Goal: Task Accomplishment & Management: Use online tool/utility

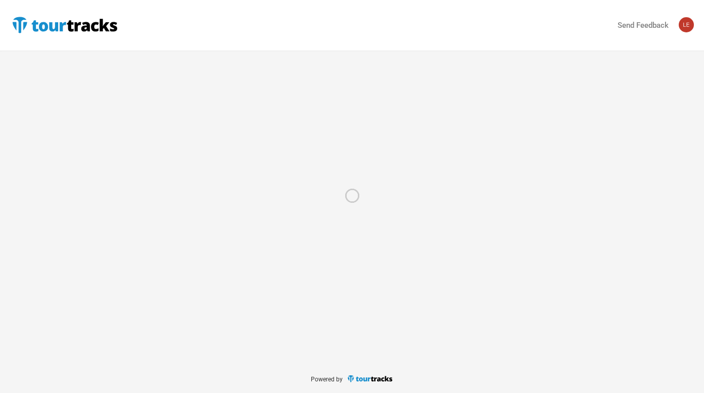
drag, startPoint x: 200, startPoint y: 67, endPoint x: 190, endPoint y: 34, distance: 34.4
click at [200, 67] on div at bounding box center [352, 196] width 704 height 393
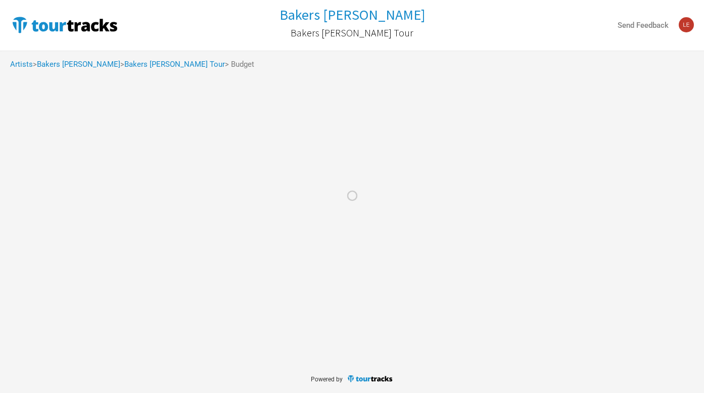
select select "Set Amount"
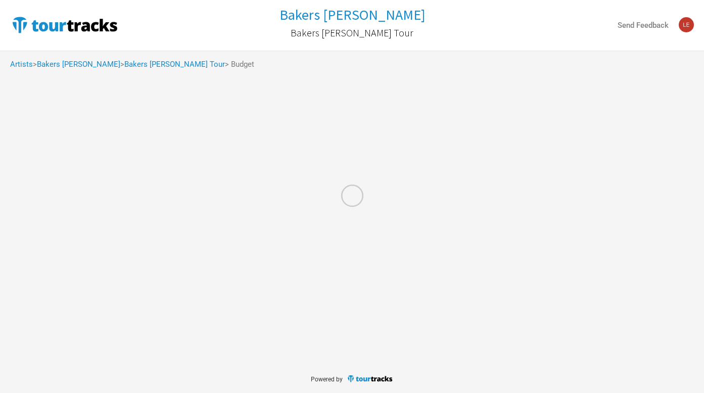
select select "Set Amount"
select select "% of Gross Merch"
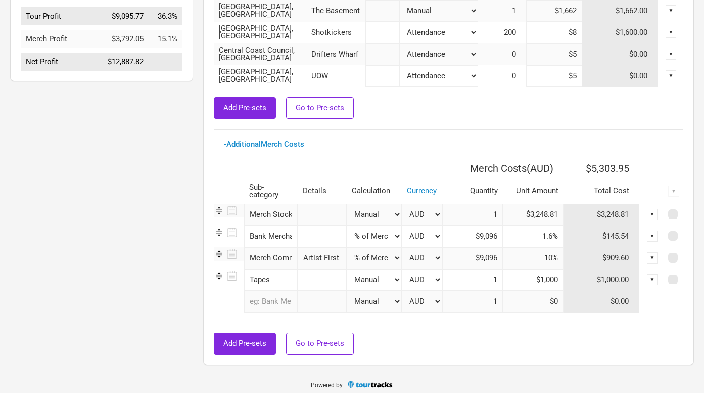
scroll to position [346, 0]
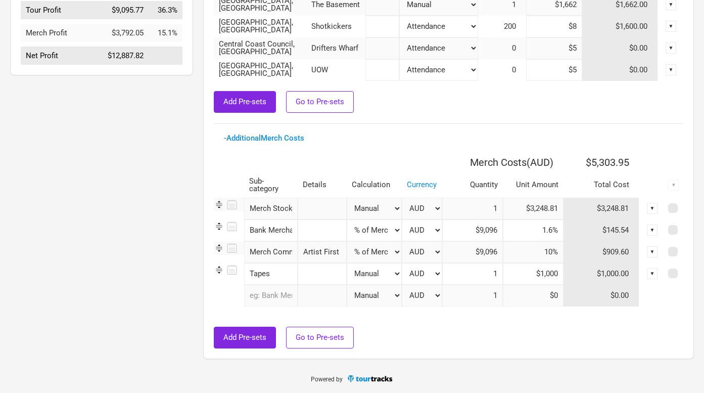
click at [538, 276] on input "$1,000" at bounding box center [533, 274] width 61 height 22
drag, startPoint x: 530, startPoint y: 268, endPoint x: 603, endPoint y: 272, distance: 72.9
click at [603, 272] on tr "Tapes 1 selection Manual # of Shows # of Show Days # of Days # of Tickets Sold …" at bounding box center [449, 274] width 470 height 22
paste input "784.37"
type input "$784.37"
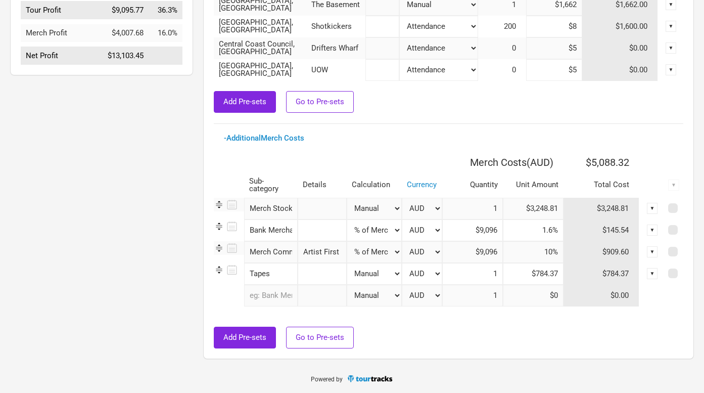
click at [545, 320] on div at bounding box center [449, 321] width 470 height 10
click at [505, 137] on div "- Additional Merch Costs" at bounding box center [448, 138] width 449 height 8
click at [269, 298] on input "text" at bounding box center [271, 296] width 54 height 22
type input "Tap"
type input "Tape"
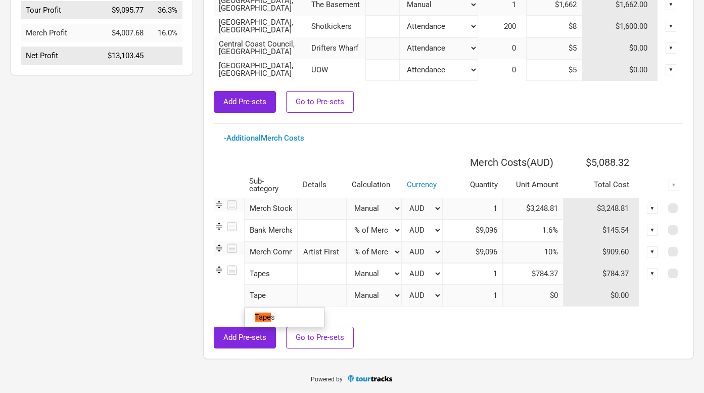
type input "Tapes"
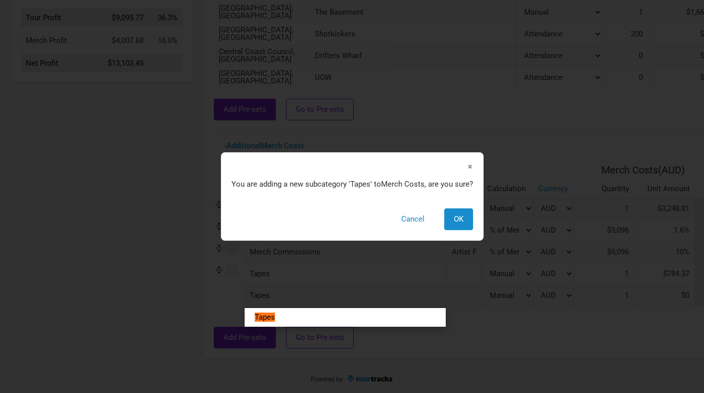
scroll to position [338, 0]
click at [310, 294] on tr "Tapes 1 result. Use up and down arrow keys to navigate. Tapes × You are adding …" at bounding box center [514, 296] width 601 height 22
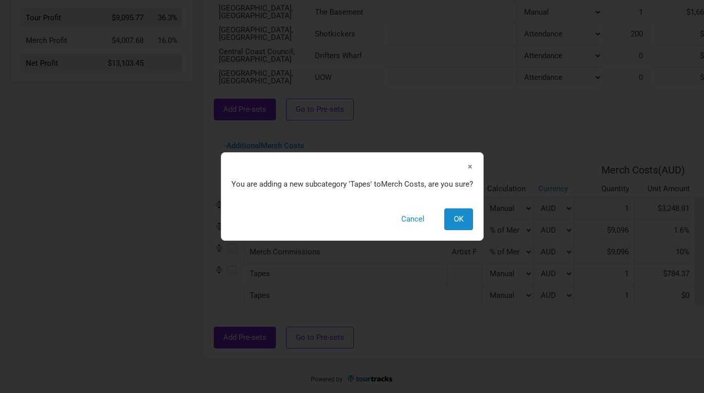
click at [471, 162] on span "×" at bounding box center [470, 166] width 6 height 11
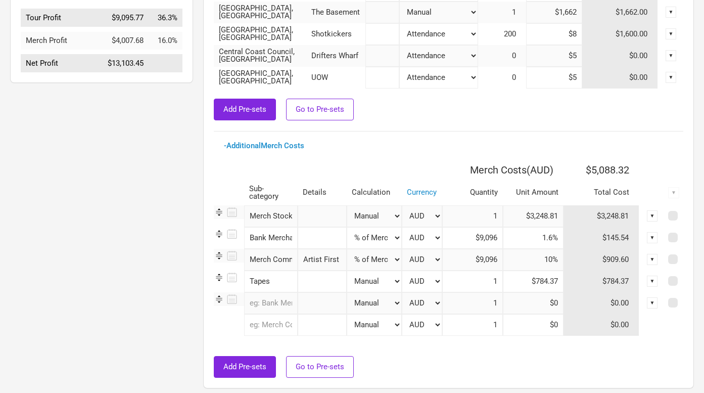
click at [273, 279] on input "Tapes" at bounding box center [271, 281] width 54 height 22
click at [217, 312] on tr "0 selections Manual # of Shows # of Show Days # of Days # of Tickets Sold % of …" at bounding box center [449, 303] width 470 height 22
click at [268, 303] on input "text" at bounding box center [271, 303] width 54 height 22
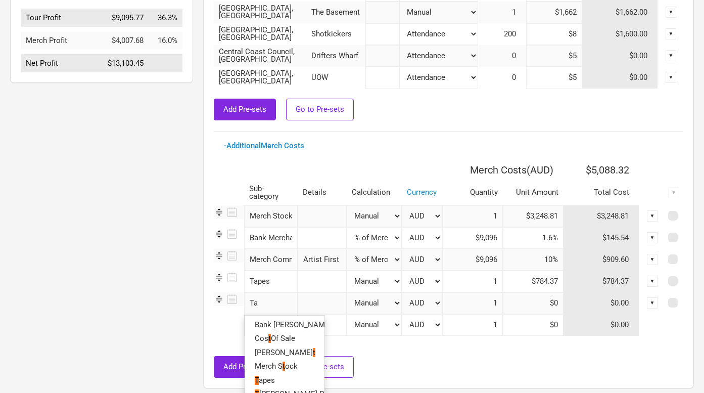
type input "Tap"
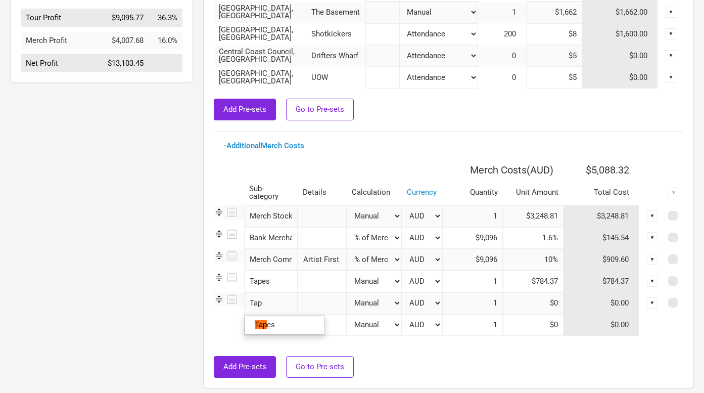
type input "Tape"
type input "Tapes"
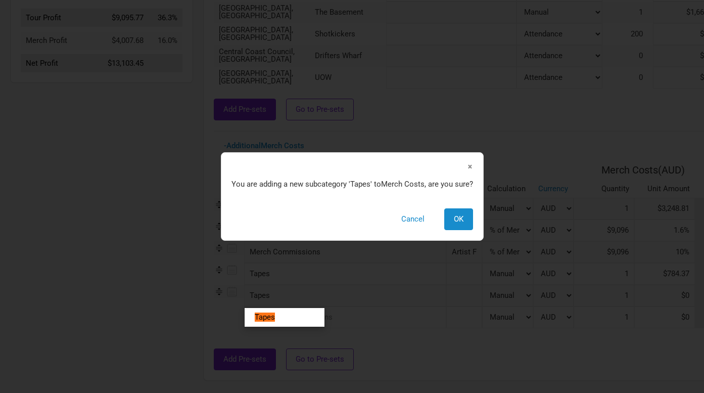
click at [311, 306] on tr "Tapes 1 result. Use up and down arrow keys to navigate. Tapes × You are adding …" at bounding box center [514, 296] width 601 height 22
click at [459, 221] on span "OK" at bounding box center [459, 218] width 10 height 9
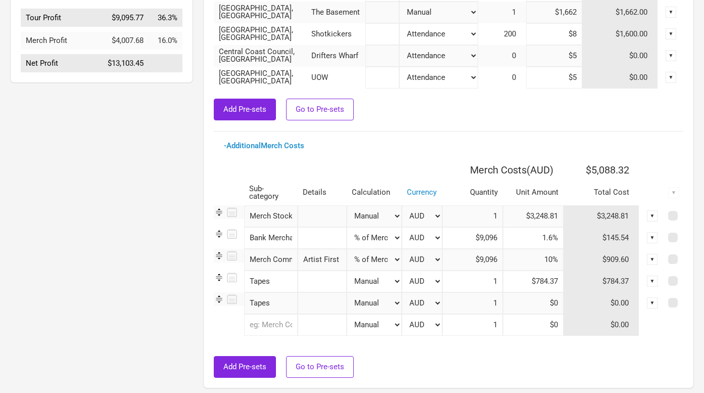
click at [308, 303] on input "text" at bounding box center [322, 303] width 49 height 22
click at [280, 304] on input "Tapes" at bounding box center [271, 303] width 54 height 22
type input "Tape"
type input "Tap"
type input "Ta"
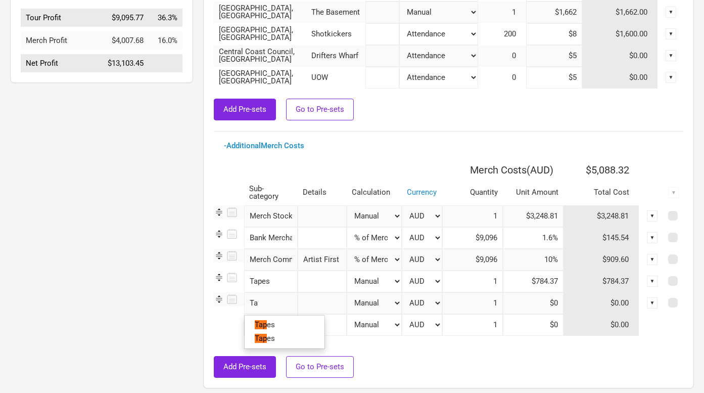
type input "T"
type input "Tap"
type input "Tape"
click at [277, 318] on link "Tape s" at bounding box center [285, 325] width 80 height 14
type input "Tapes"
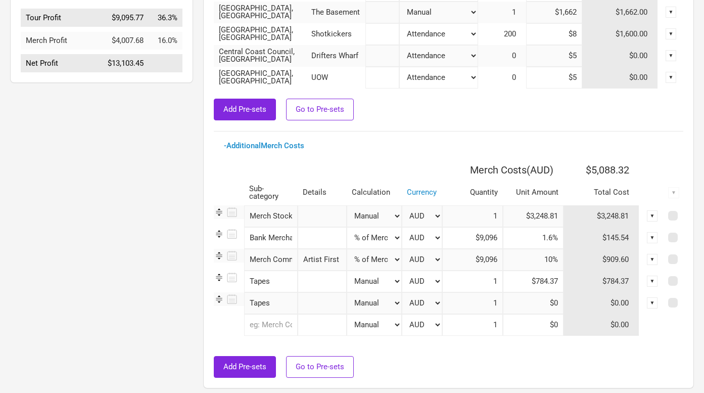
click at [316, 299] on input "text" at bounding box center [322, 303] width 49 height 22
type input "QR code insert"
click at [553, 303] on input at bounding box center [533, 303] width 61 height 22
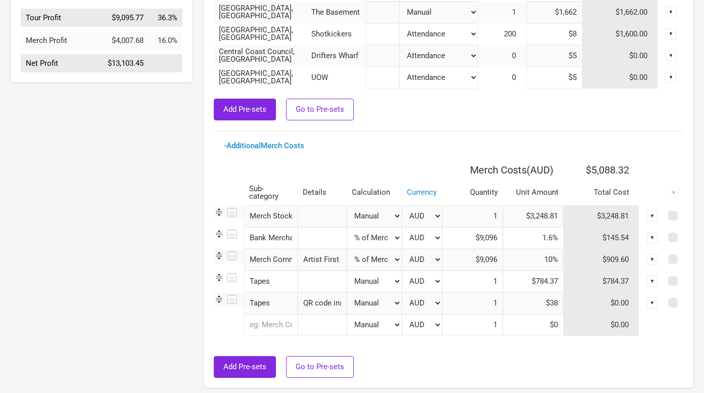
type input "$38"
click at [439, 131] on hr at bounding box center [449, 131] width 470 height 1
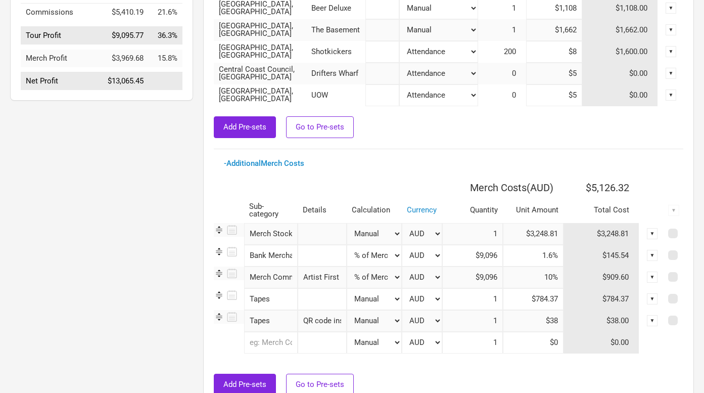
scroll to position [322, 0]
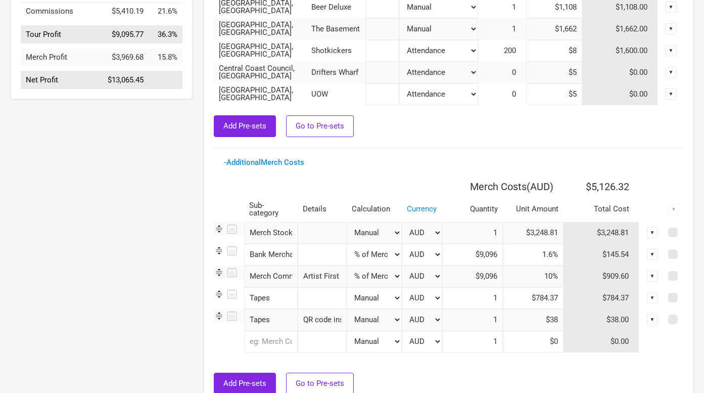
click at [414, 134] on div "Add Pre-sets Go to Pre-sets" at bounding box center [449, 126] width 470 height 22
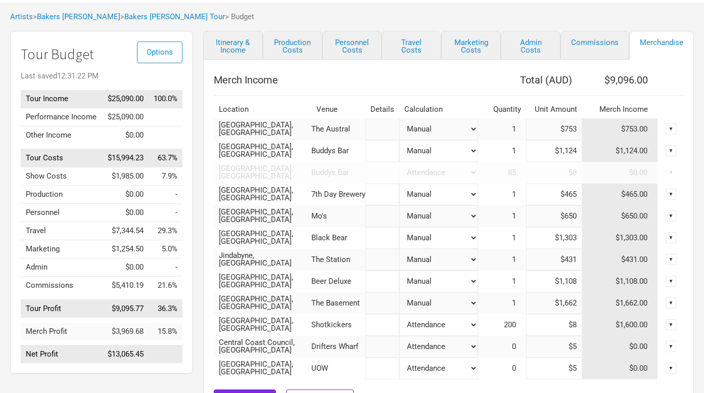
scroll to position [0, 0]
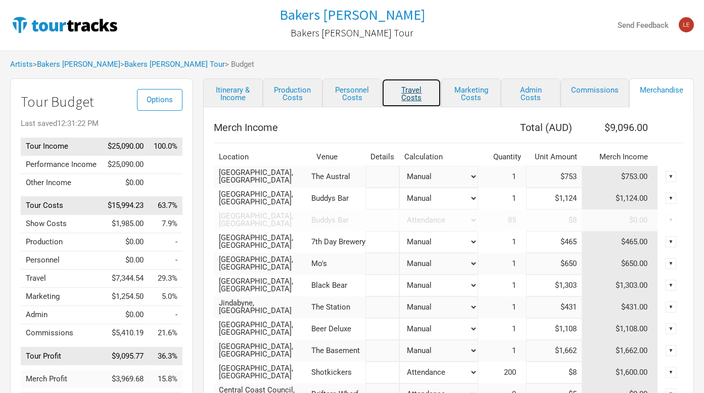
click at [408, 94] on link "Travel Costs" at bounding box center [412, 92] width 60 height 29
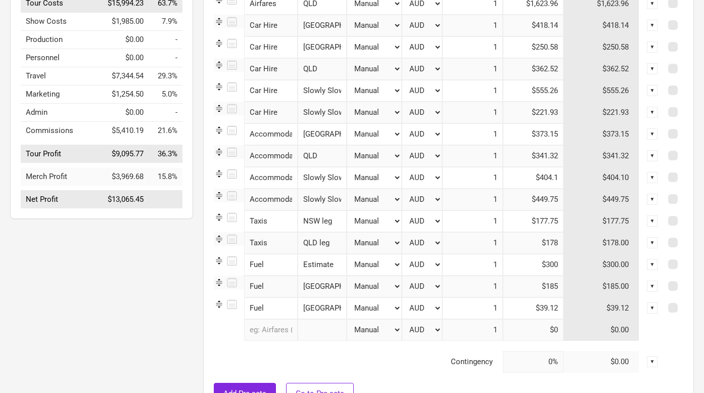
scroll to position [203, 0]
drag, startPoint x: 537, startPoint y: 287, endPoint x: 569, endPoint y: 287, distance: 31.8
click at [569, 287] on tr "Fuel 1 selection Adelaide Manual # of Shows # of Show Days # of Non-Show Days #…" at bounding box center [449, 285] width 470 height 22
click at [316, 335] on input "text" at bounding box center [322, 329] width 49 height 22
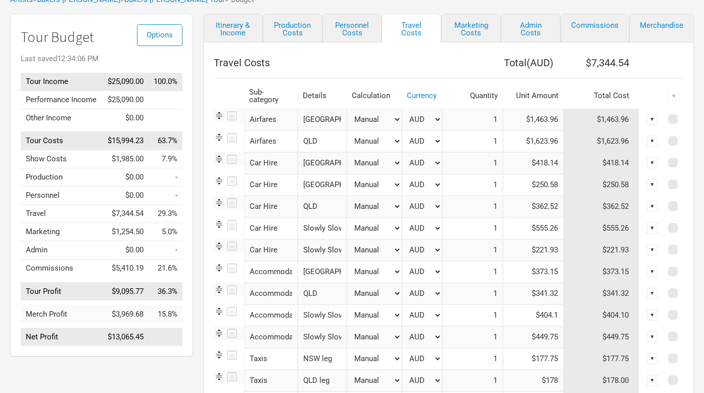
scroll to position [0, 0]
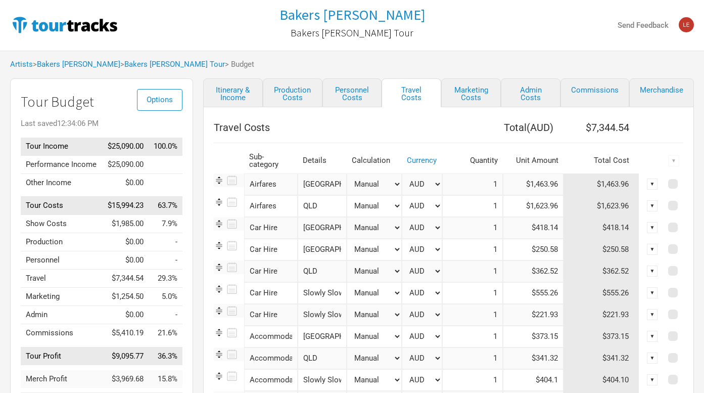
click at [194, 90] on div "Itinerary & Income Production Costs Personnel Costs Travel Costs Marketing Cost…" at bounding box center [438, 350] width 491 height 544
